Goal: Book appointment/travel/reservation

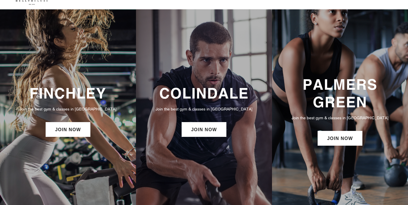
scroll to position [236, 0]
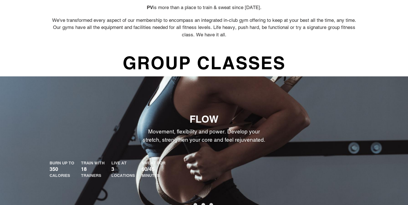
click at [225, 117] on h2 "FLOW" at bounding box center [204, 119] width 309 height 12
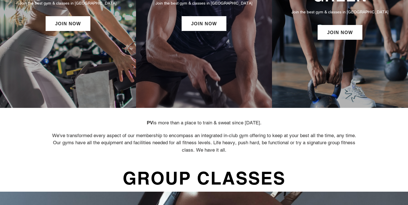
scroll to position [0, 0]
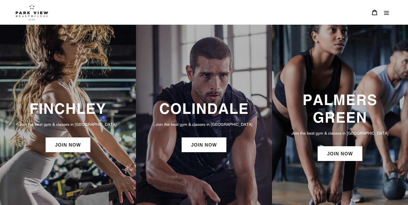
click at [39, 15] on img at bounding box center [32, 12] width 33 height 16
click at [387, 16] on button "Menu" at bounding box center [387, 12] width 12 height 12
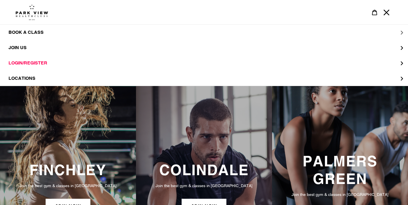
click at [24, 29] on button "BOOK A CLASS" at bounding box center [204, 32] width 408 height 15
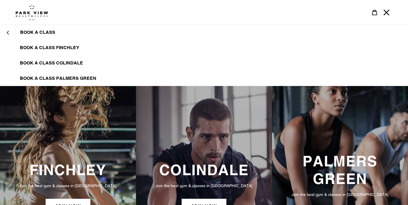
click at [51, 76] on span "BOOK A CLASS PALMERS GREEN" at bounding box center [58, 78] width 77 height 6
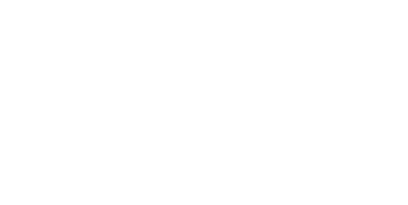
scroll to position [312, 0]
